Goal: Information Seeking & Learning: Learn about a topic

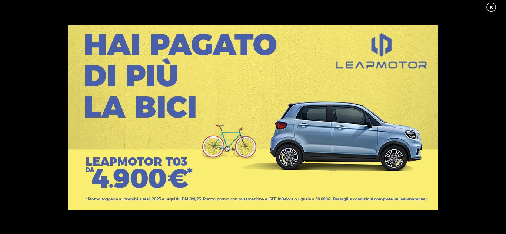
click at [491, 5] on link at bounding box center [494, 7] width 19 height 11
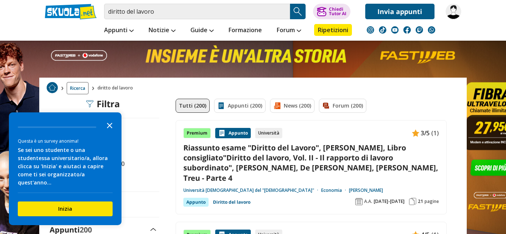
click at [111, 128] on polygon "Close the survey" at bounding box center [110, 126] width 6 height 6
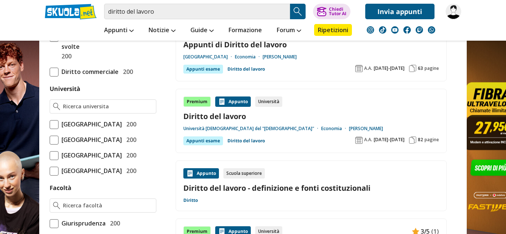
scroll to position [278, 0]
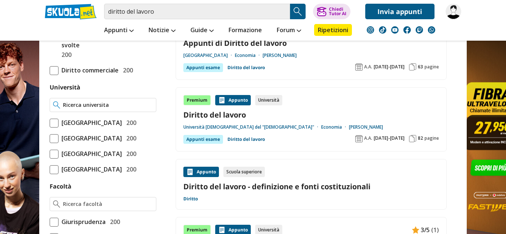
click at [86, 102] on input "Università" at bounding box center [108, 104] width 90 height 7
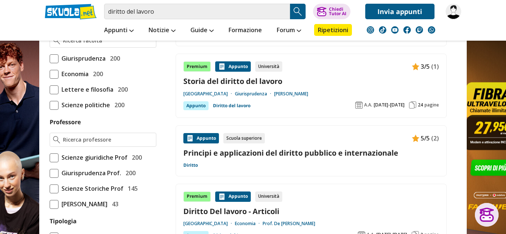
scroll to position [442, 0]
type input "[GEOGRAPHIC_DATA]"
click at [53, 78] on span at bounding box center [54, 74] width 9 height 9
click at [50, 74] on input "Economia 200" at bounding box center [50, 74] width 0 height 0
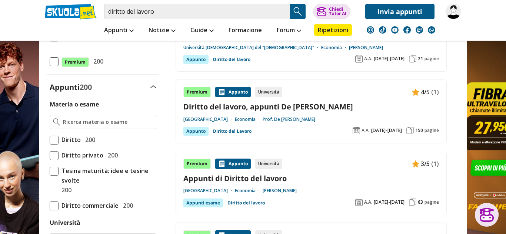
scroll to position [143, 0]
click at [87, 118] on input "Materia o esame" at bounding box center [108, 121] width 90 height 7
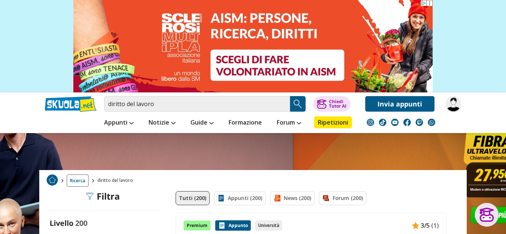
type input "d"
click at [175, 101] on input "diritto del lavoro" at bounding box center [197, 104] width 186 height 16
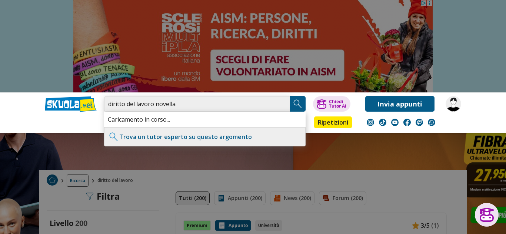
type input "diritto del lavoro novella"
click at [296, 103] on img "Search Button" at bounding box center [297, 103] width 11 height 11
